Goal: Task Accomplishment & Management: Manage account settings

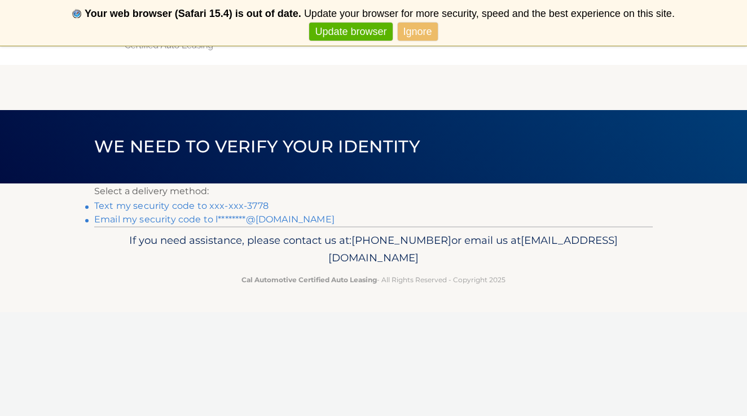
click at [204, 207] on link "Text my security code to xxx-xxx-3778" at bounding box center [181, 205] width 174 height 11
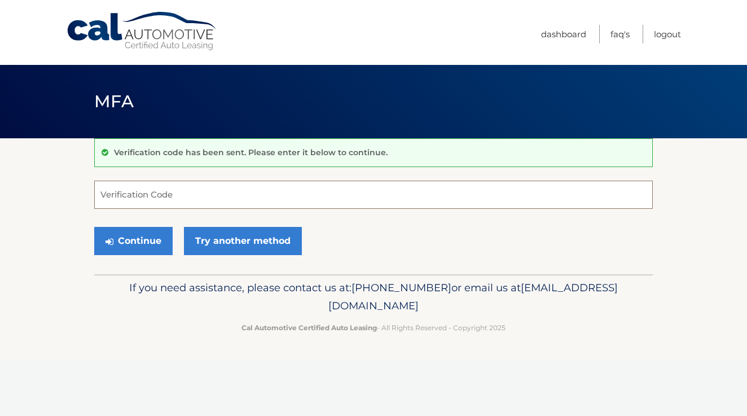
click at [143, 197] on input "Verification Code" at bounding box center [373, 195] width 559 height 28
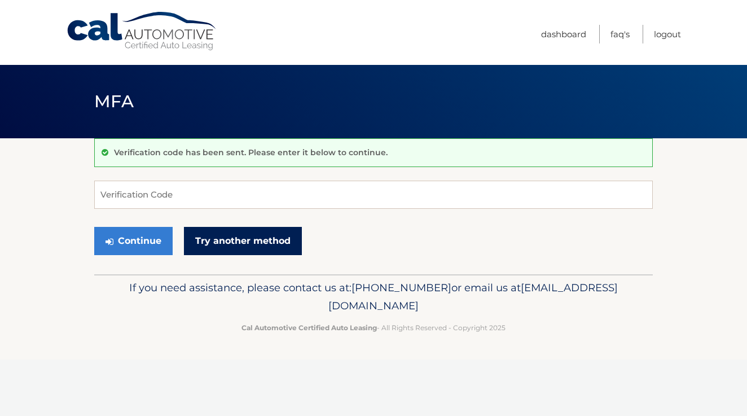
click at [258, 243] on link "Try another method" at bounding box center [243, 241] width 118 height 28
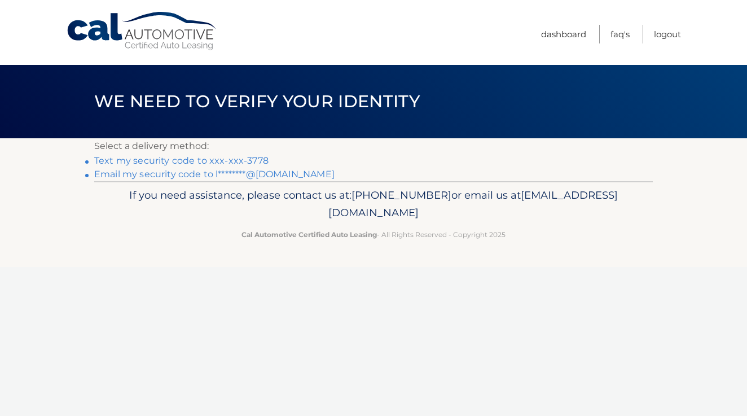
click at [175, 159] on link "Text my security code to xxx-xxx-3778" at bounding box center [181, 160] width 174 height 11
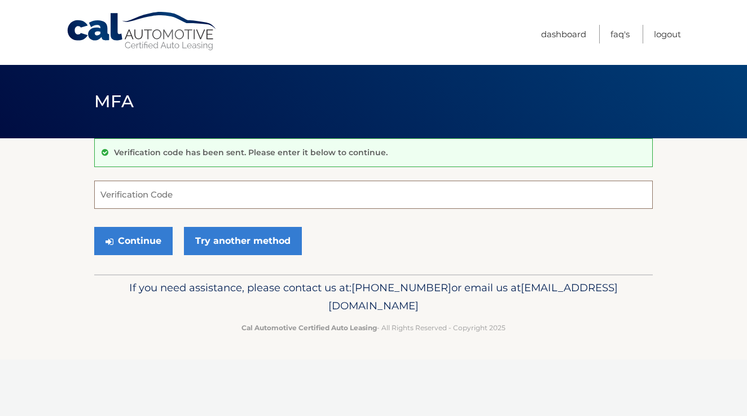
click at [140, 192] on input "Verification Code" at bounding box center [373, 195] width 559 height 28
type input "996596"
click at [133, 240] on button "Continue" at bounding box center [133, 241] width 78 height 28
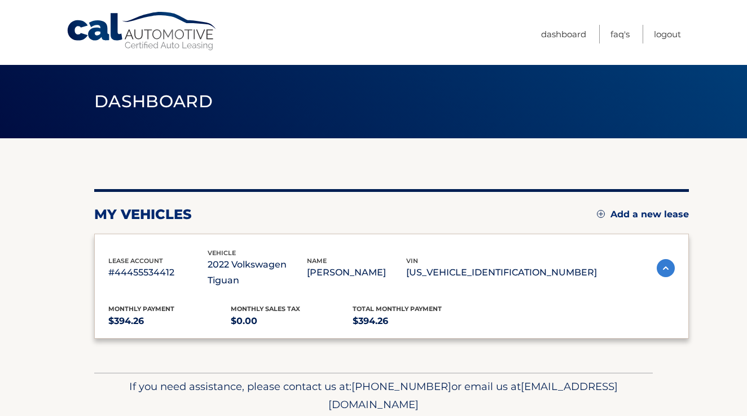
click at [130, 245] on div "lease account #44455534412 vehicle 2022 Volkswagen Tiguan name [PERSON_NAME] vi…" at bounding box center [391, 287] width 595 height 106
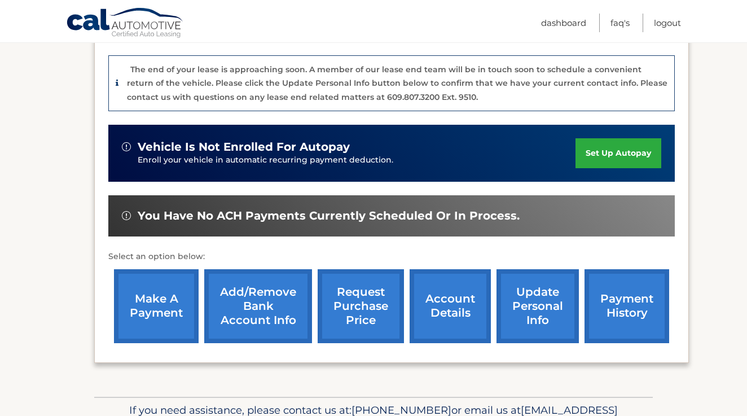
scroll to position [289, 0]
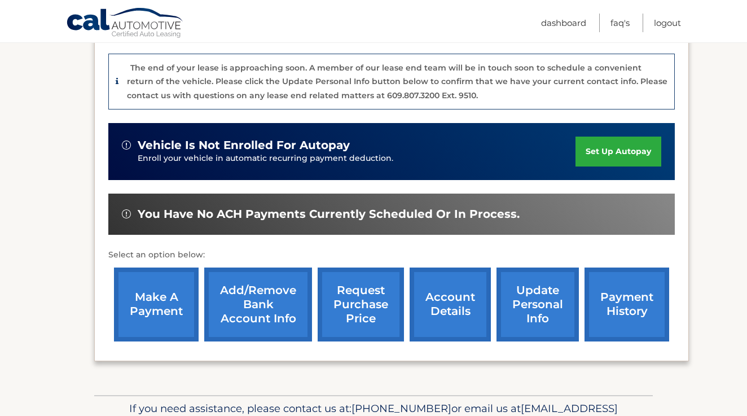
click at [162, 288] on link "make a payment" at bounding box center [156, 304] width 85 height 74
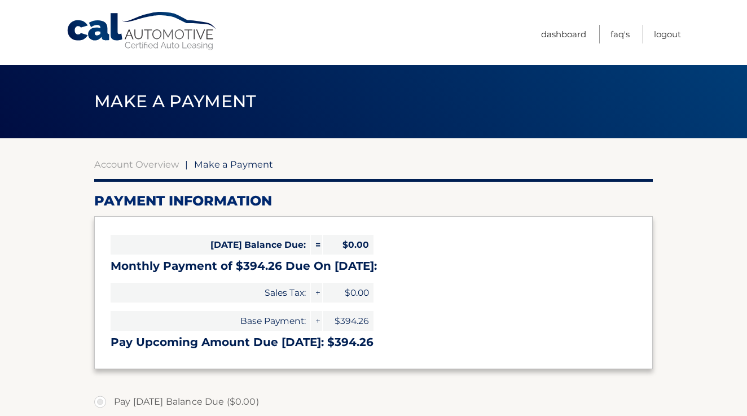
select select "ZDI4NmZkNTUtYTJiNi00NTAwLWIwMjAtNWE1NjNiYWI1YjFj"
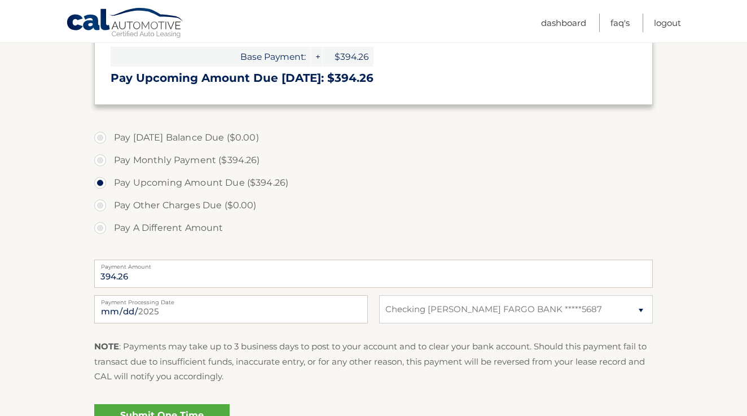
scroll to position [291, 0]
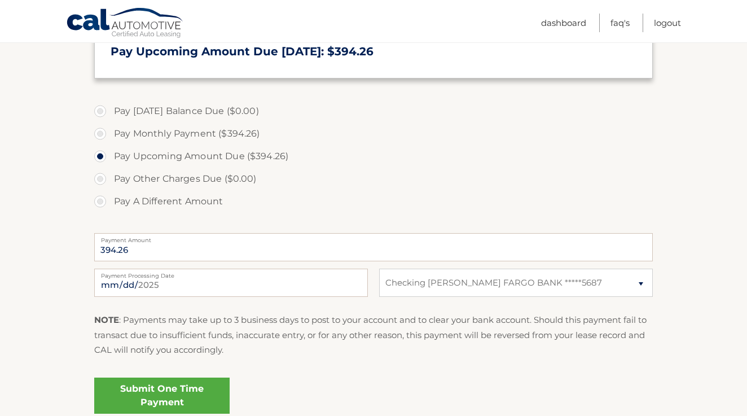
click at [152, 400] on link "Submit One Time Payment" at bounding box center [161, 395] width 135 height 36
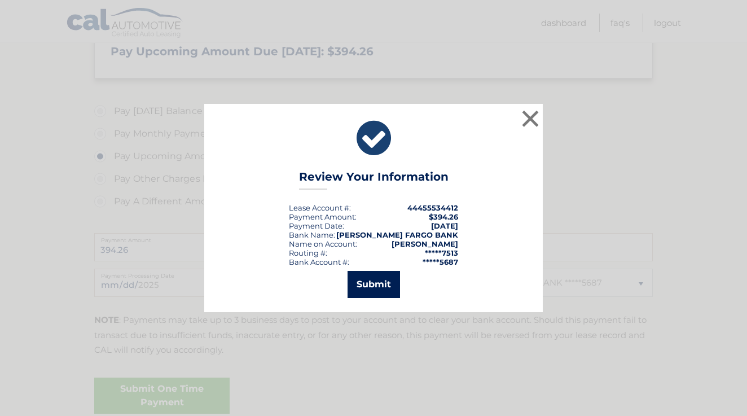
click at [379, 287] on button "Submit" at bounding box center [374, 284] width 52 height 27
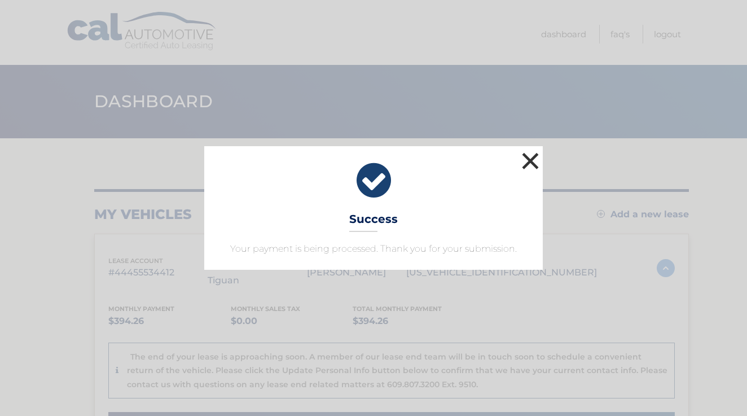
click at [528, 166] on button "×" at bounding box center [530, 161] width 23 height 23
